Goal: Entertainment & Leisure: Consume media (video, audio)

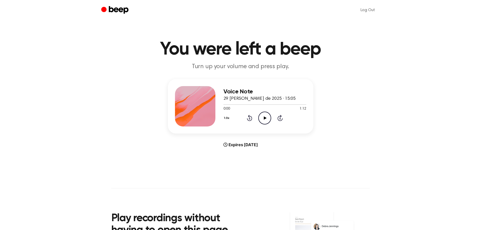
click at [264, 122] on icon "Play Audio" at bounding box center [265, 118] width 13 height 13
drag, startPoint x: 281, startPoint y: 115, endPoint x: 274, endPoint y: 116, distance: 7.1
click at [274, 116] on div "1.0x Rewind 5 seconds Pause Audio Skip 5 seconds" at bounding box center [265, 118] width 83 height 13
click at [283, 118] on div "1.0x Rewind 5 seconds Pause Audio Skip 5 seconds" at bounding box center [265, 118] width 83 height 13
click at [282, 118] on icon "Skip 5 seconds" at bounding box center [281, 118] width 6 height 7
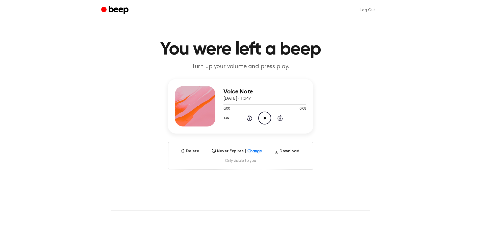
click at [262, 119] on icon "Play Audio" at bounding box center [265, 118] width 13 height 13
click at [259, 118] on icon "Play Audio" at bounding box center [265, 118] width 13 height 13
click at [382, 42] on header "You were left a beep Turn up your volume and press play." at bounding box center [240, 55] width 469 height 31
click at [279, 116] on icon at bounding box center [280, 118] width 5 height 6
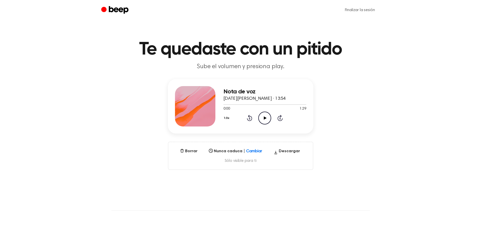
click at [268, 122] on icon "Play Audio" at bounding box center [265, 118] width 13 height 13
click at [344, 113] on div "Nota de voz 30 de agosto de 2025 · 13:54 0:03 1:29 Su navegador no soporta el e…" at bounding box center [240, 124] width 469 height 91
